Goal: Find specific page/section: Find specific page/section

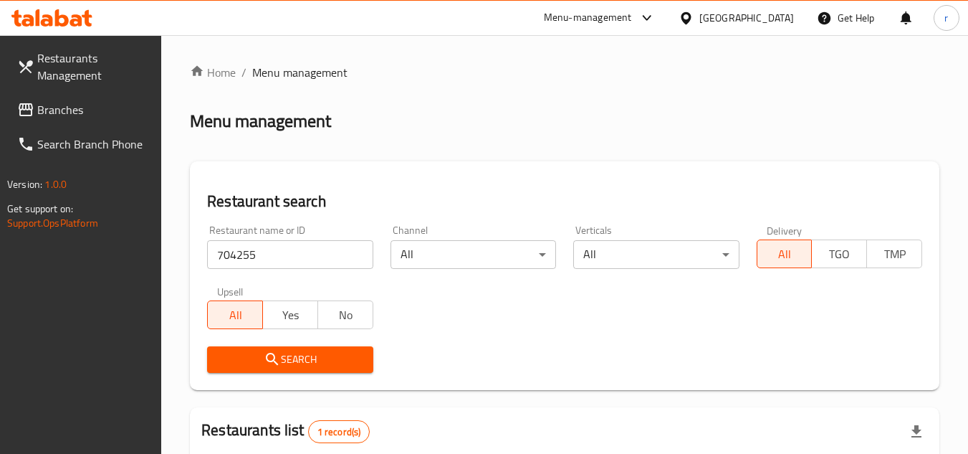
scroll to position [204, 0]
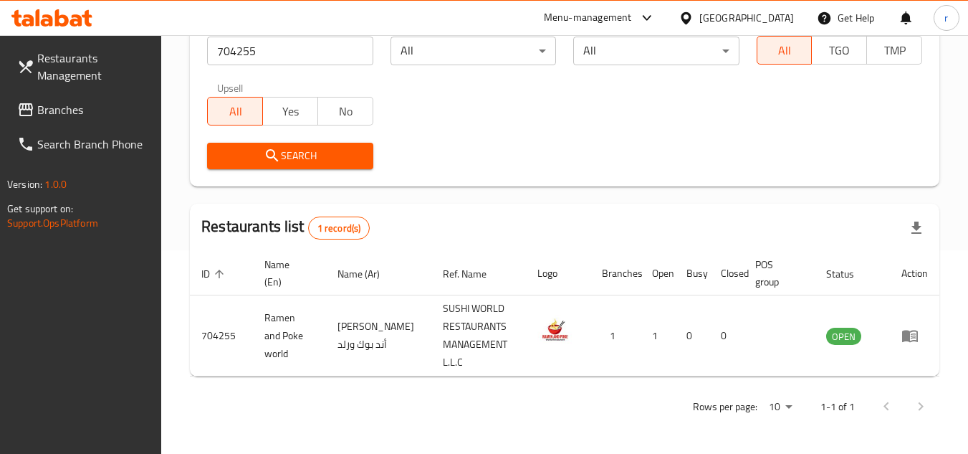
click at [766, 18] on div "[GEOGRAPHIC_DATA]" at bounding box center [746, 18] width 95 height 16
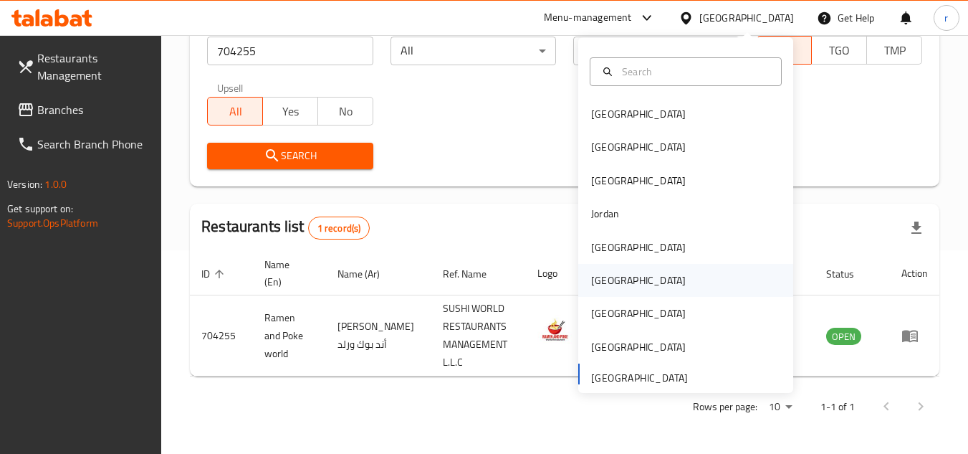
click at [607, 284] on div "[GEOGRAPHIC_DATA]" at bounding box center [639, 280] width 118 height 33
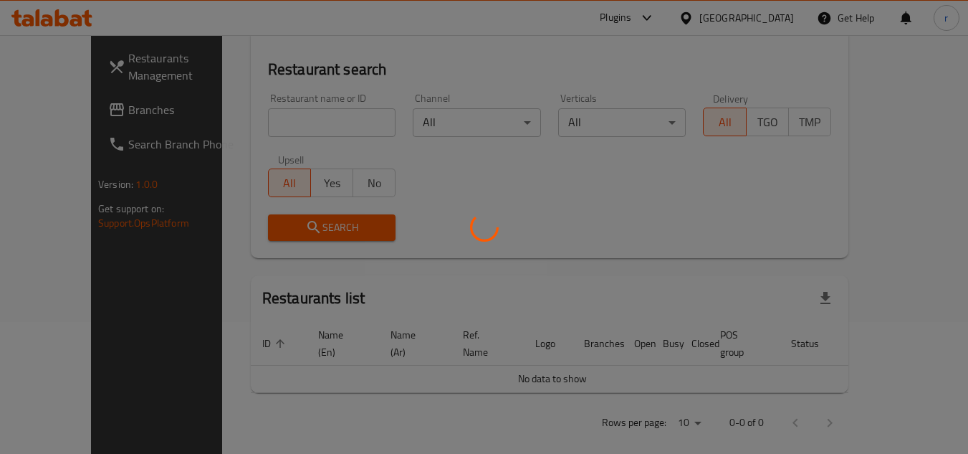
scroll to position [204, 0]
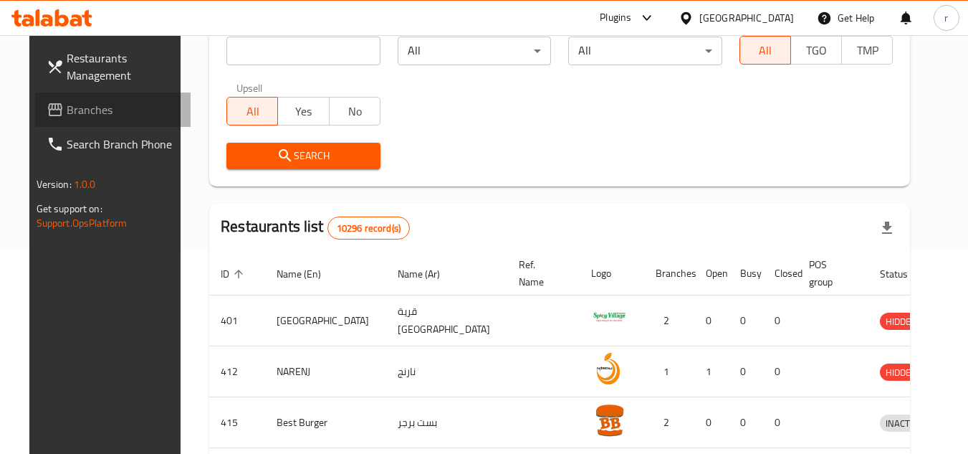
click at [73, 107] on span "Branches" at bounding box center [123, 109] width 113 height 17
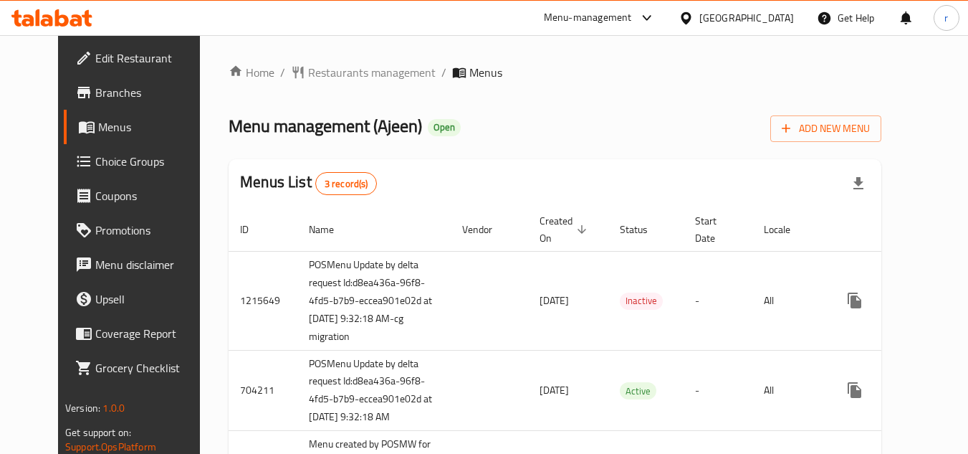
drag, startPoint x: 59, startPoint y: 124, endPoint x: 66, endPoint y: 122, distance: 7.5
click at [98, 124] on span "Menus" at bounding box center [153, 126] width 110 height 17
click at [98, 126] on span "Menus" at bounding box center [153, 126] width 110 height 17
click at [308, 78] on span "Restaurants management" at bounding box center [372, 72] width 128 height 17
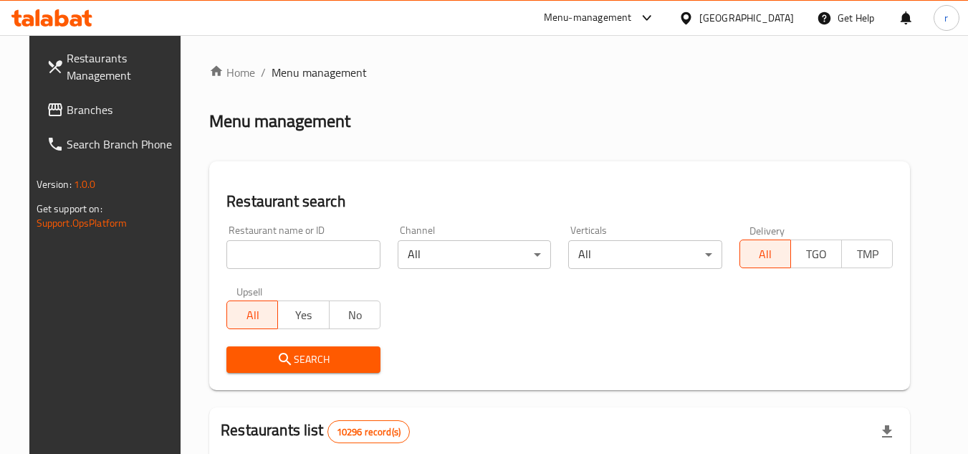
drag, startPoint x: 277, startPoint y: 252, endPoint x: 286, endPoint y: 257, distance: 10.0
click at [277, 252] on input "search" at bounding box center [303, 254] width 154 height 29
paste input "601212"
type input "601212"
click at [258, 346] on button "Search" at bounding box center [303, 359] width 154 height 27
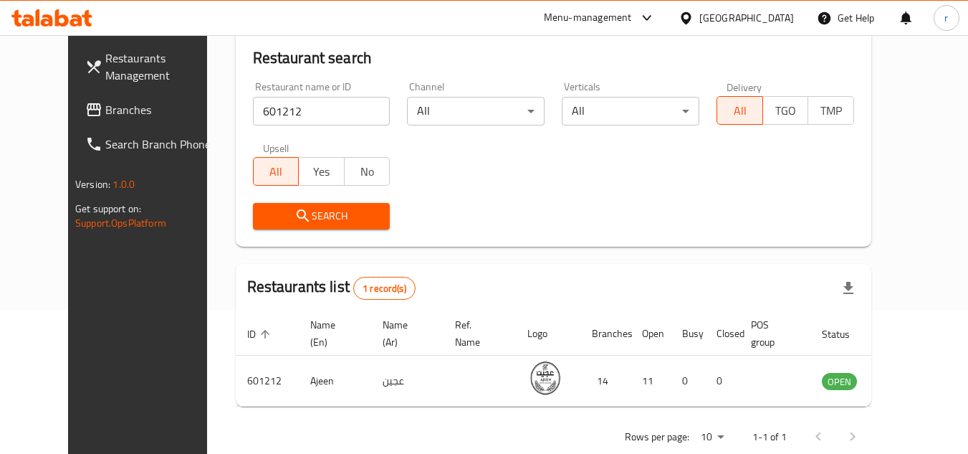
scroll to position [173, 0]
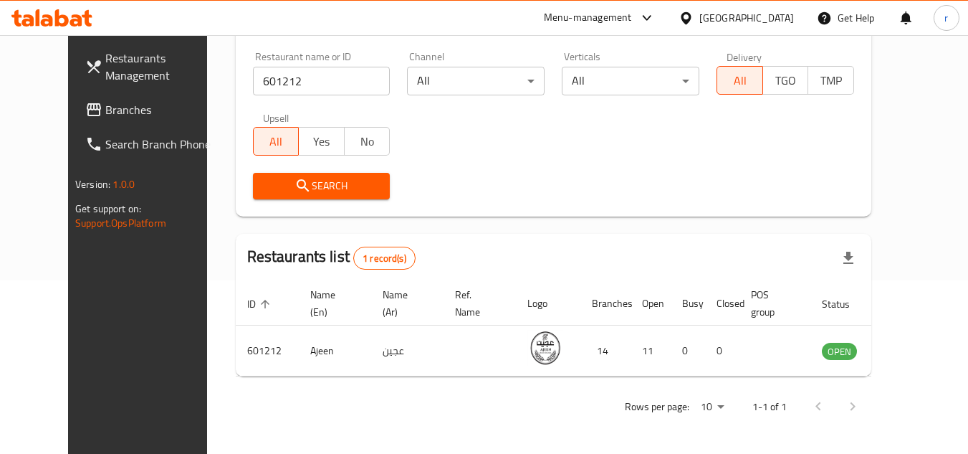
drag, startPoint x: 778, startPoint y: 14, endPoint x: 799, endPoint y: 46, distance: 37.8
click at [778, 14] on div "[GEOGRAPHIC_DATA]" at bounding box center [746, 18] width 95 height 16
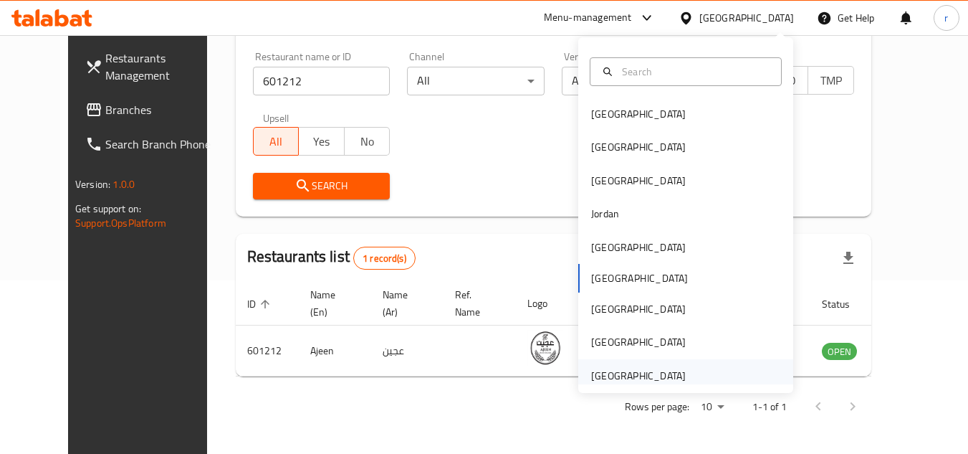
click at [613, 374] on div "[GEOGRAPHIC_DATA]" at bounding box center [638, 376] width 95 height 16
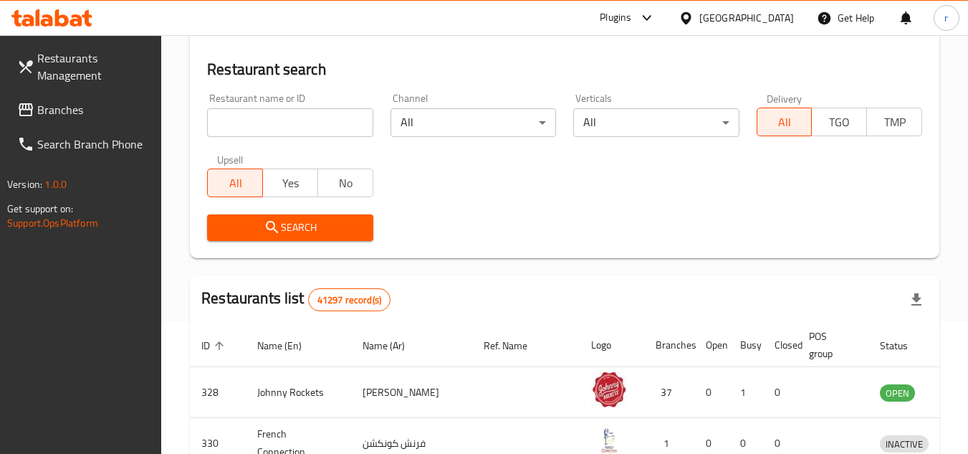
scroll to position [173, 0]
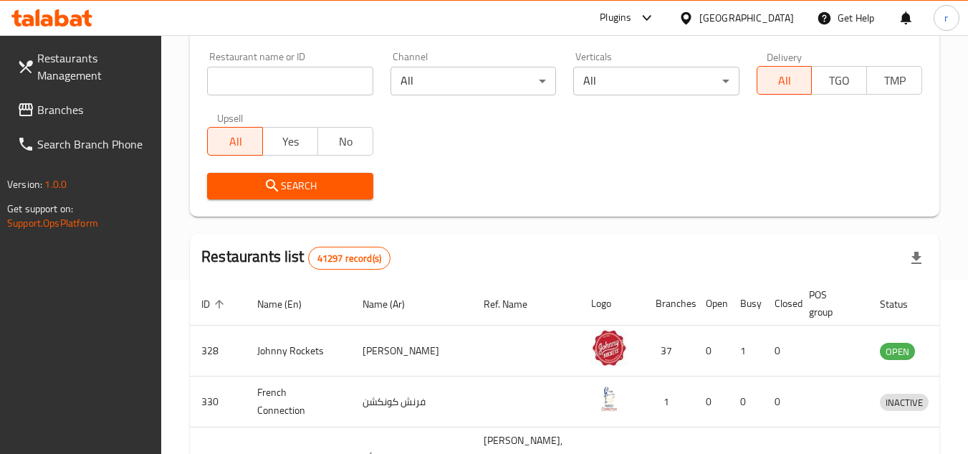
drag, startPoint x: 57, startPoint y: 111, endPoint x: 47, endPoint y: 100, distance: 15.2
click at [57, 111] on span "Branches" at bounding box center [93, 109] width 113 height 17
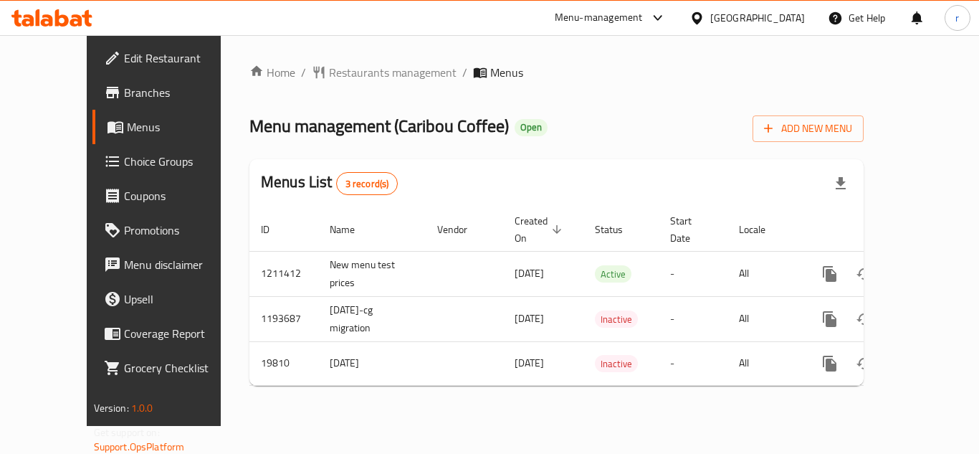
click at [717, 105] on div "Home / Restaurants management / Menus Menu management ( Caribou Coffee ) Open A…" at bounding box center [556, 230] width 614 height 333
click at [354, 70] on span "Restaurants management" at bounding box center [393, 72] width 128 height 17
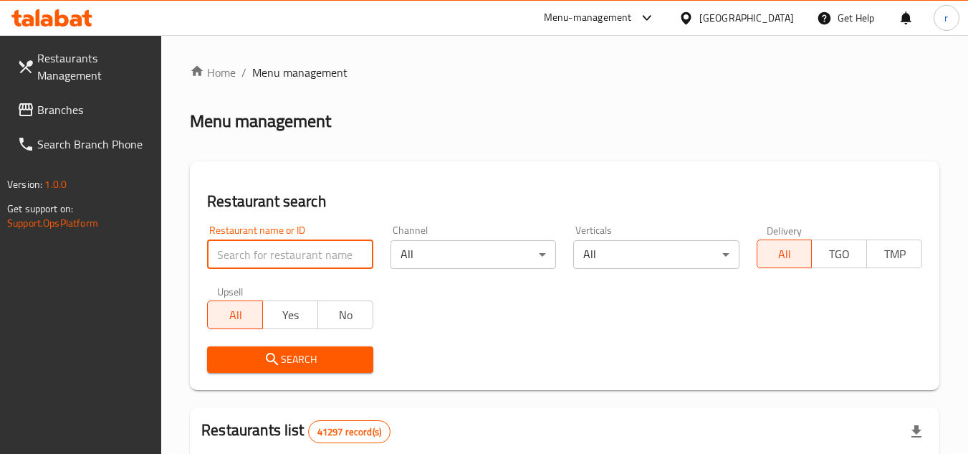
click at [301, 260] on input "search" at bounding box center [290, 254] width 166 height 29
paste input "10584"
type input "10584"
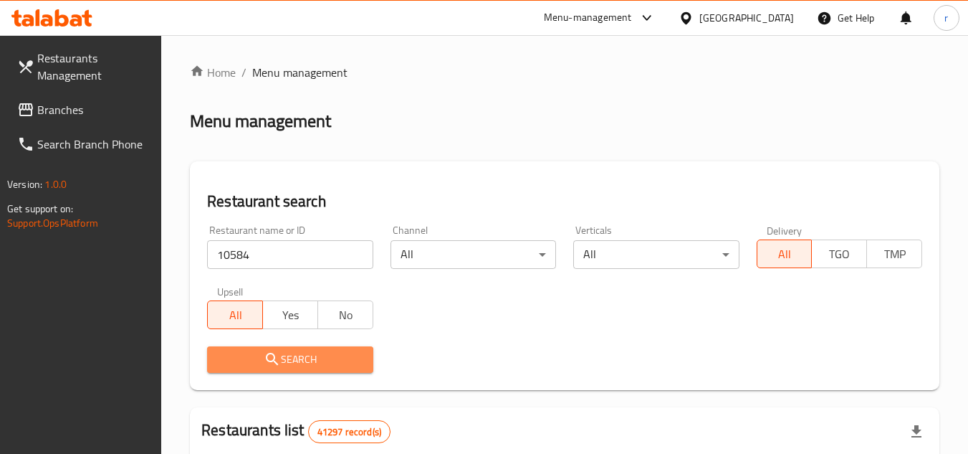
click at [273, 358] on icon "submit" at bounding box center [272, 358] width 17 height 17
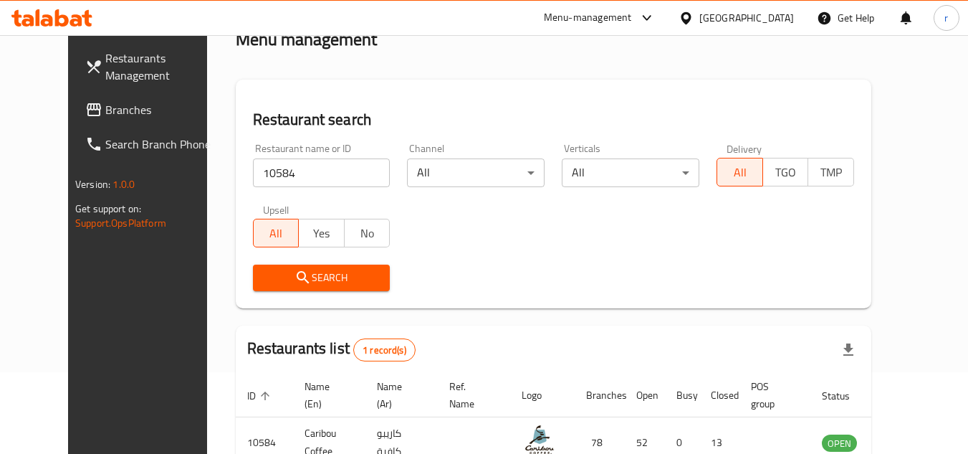
scroll to position [173, 0]
